Goal: Transaction & Acquisition: Download file/media

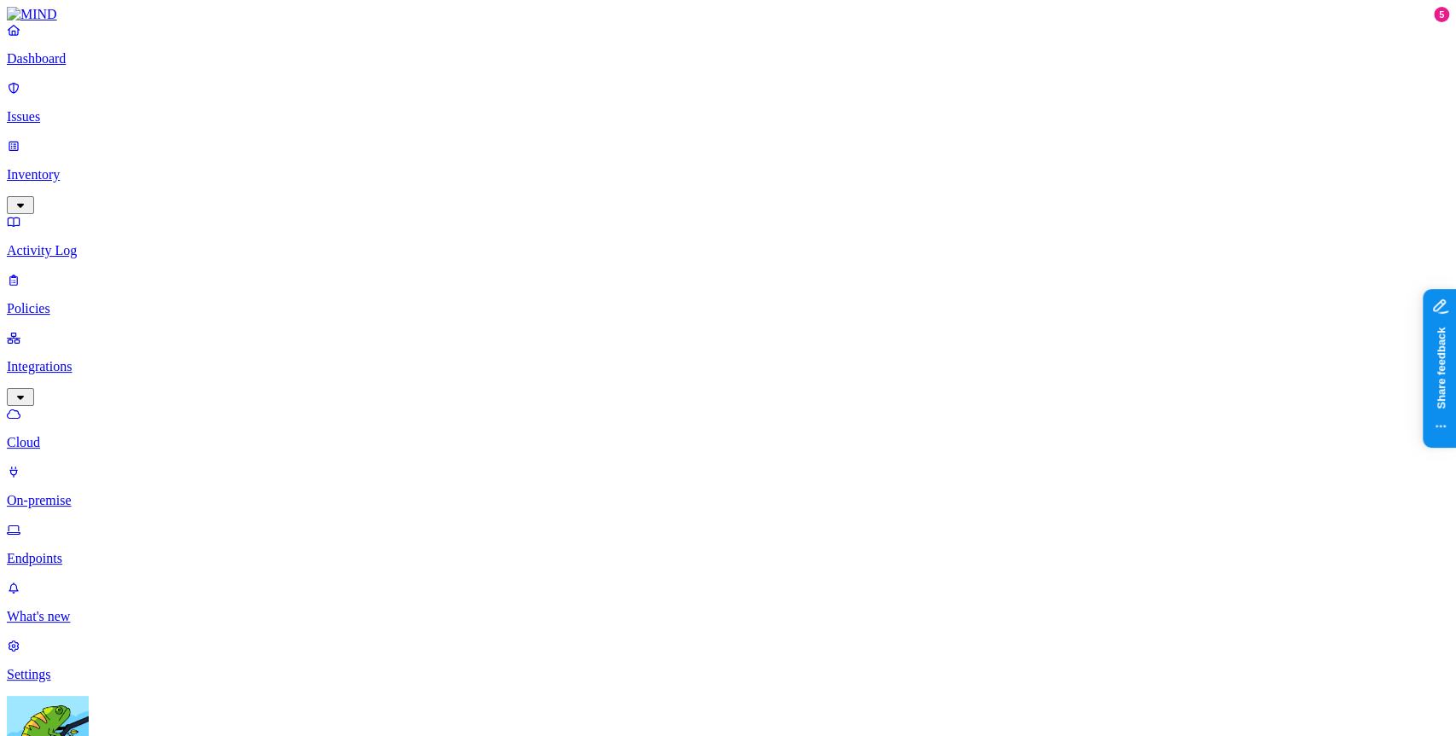
click at [125, 243] on p "Activity Log" at bounding box center [728, 250] width 1442 height 15
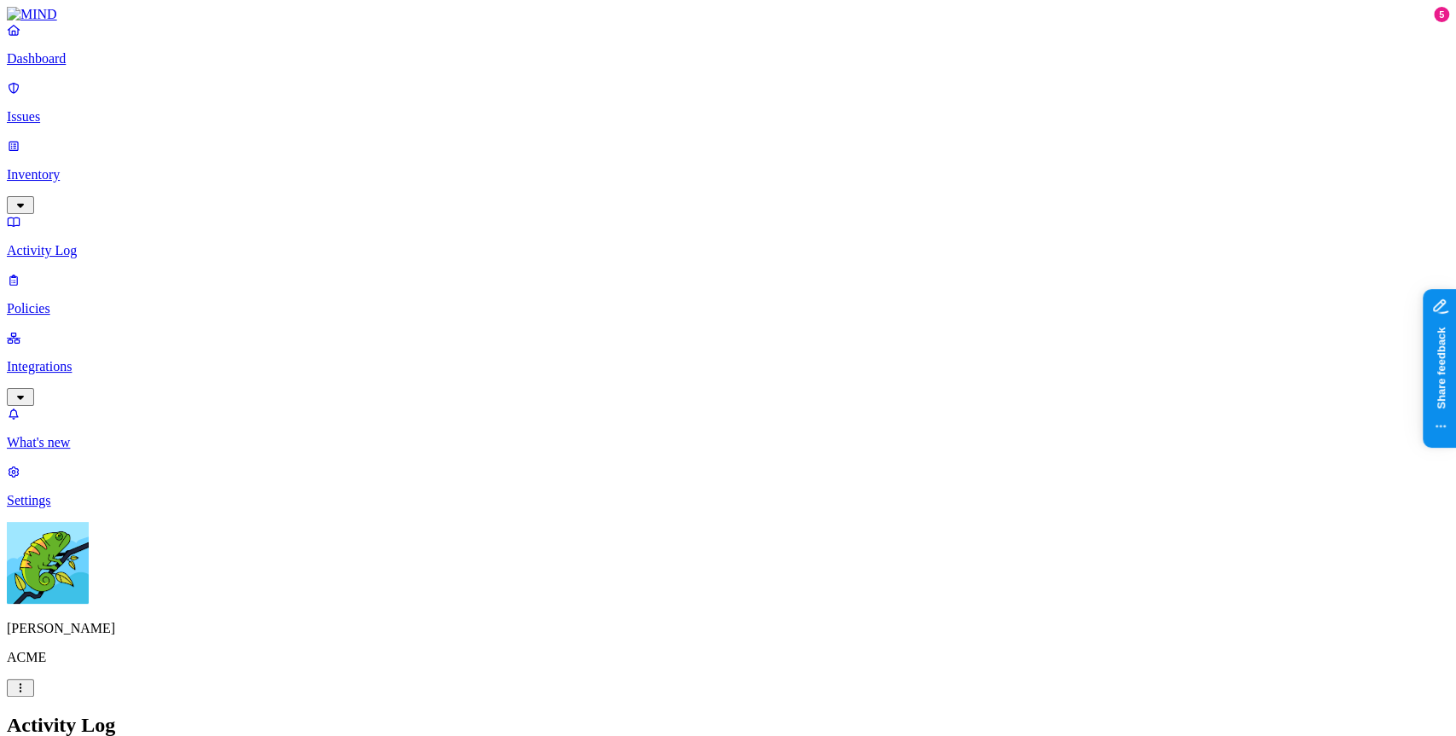
scroll to position [452, 0]
click at [810, 714] on h2 "Activity Log" at bounding box center [728, 725] width 1442 height 23
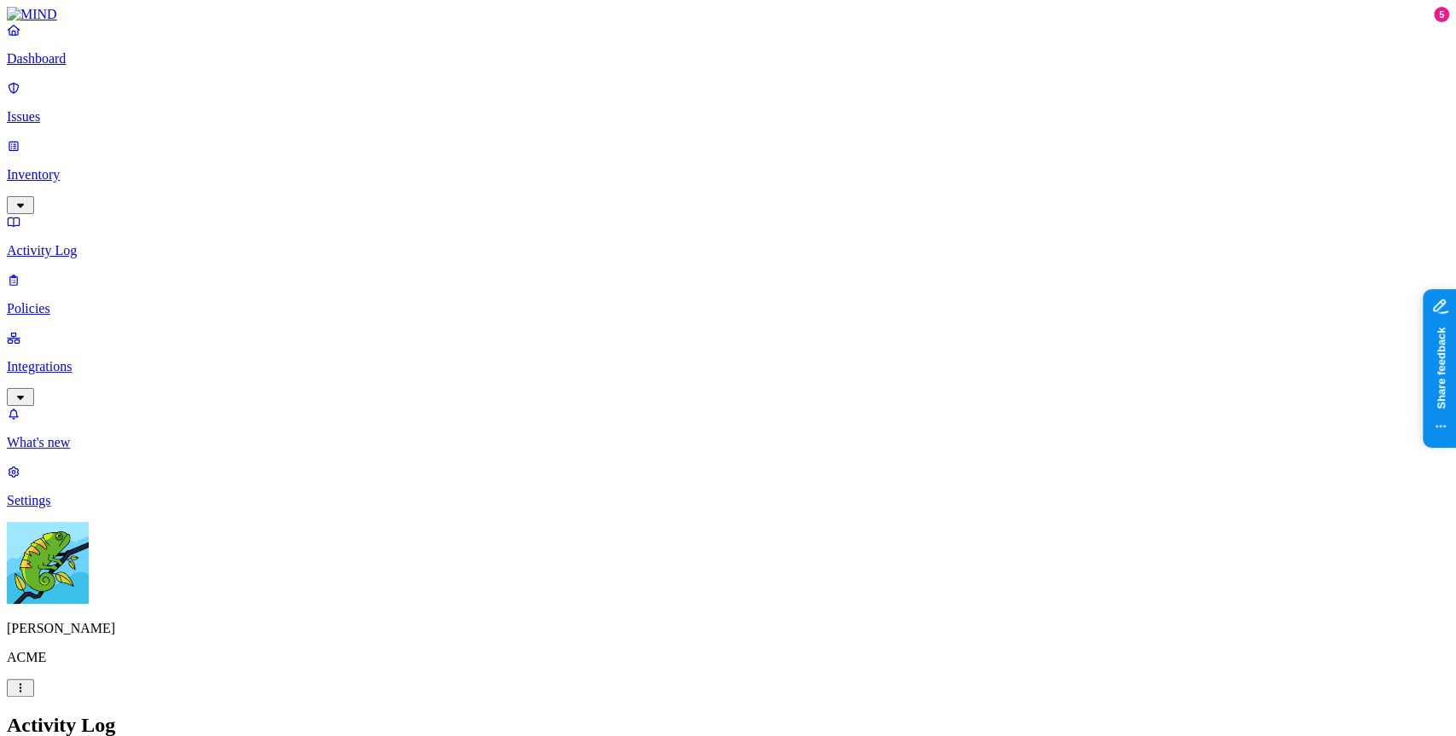
click at [116, 245] on nav "Dashboard Issues Inventory Activity Log Policies Integrations What's new 5 Sett…" at bounding box center [728, 265] width 1442 height 486
click at [107, 330] on link "Integrations" at bounding box center [728, 366] width 1442 height 73
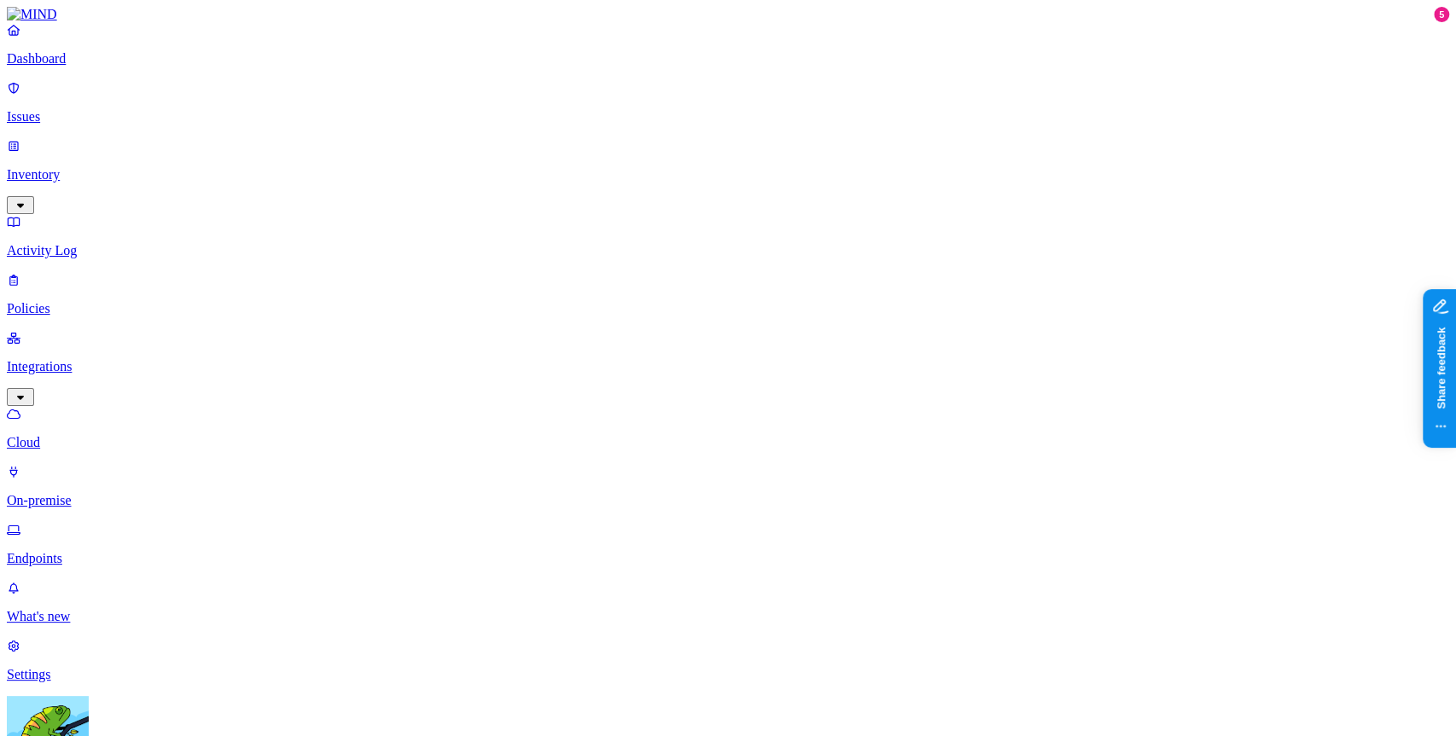
click at [90, 551] on p "Endpoints" at bounding box center [728, 558] width 1442 height 15
